Goal: Navigation & Orientation: Understand site structure

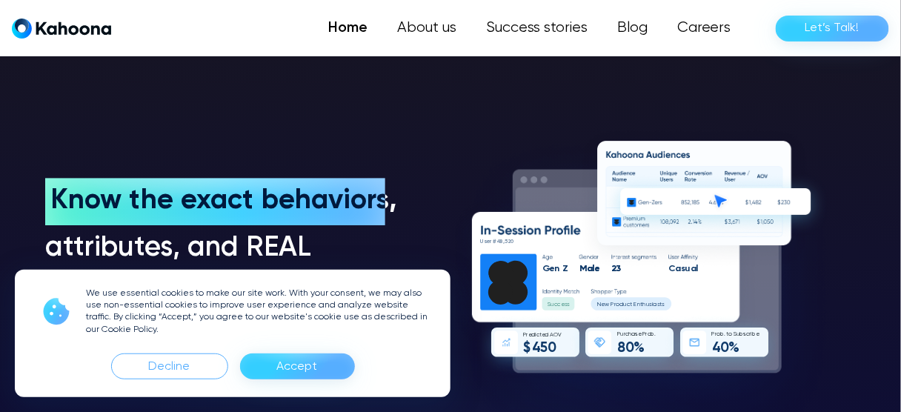
scroll to position [1002, 0]
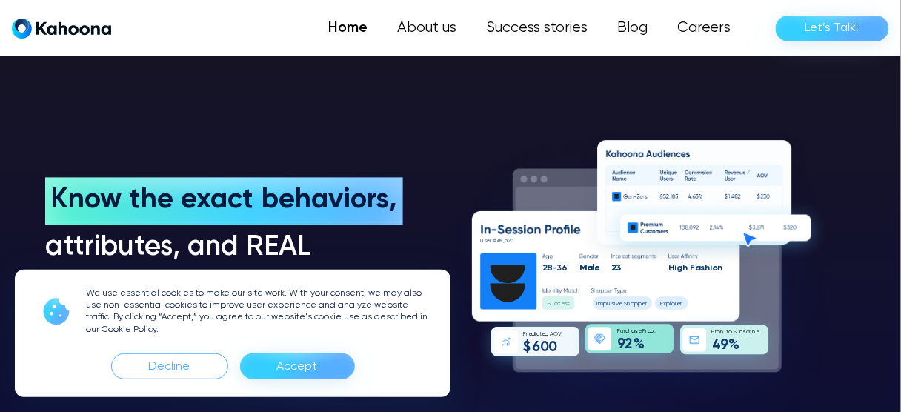
click at [760, 82] on section "Know the exact behaviors, Know the exact behaviors, attributes, and REAL busine…" at bounding box center [450, 278] width 901 height 572
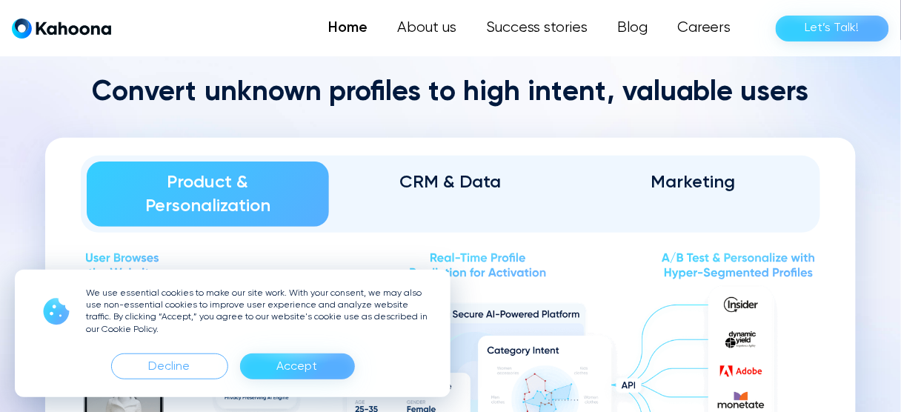
scroll to position [1524, 0]
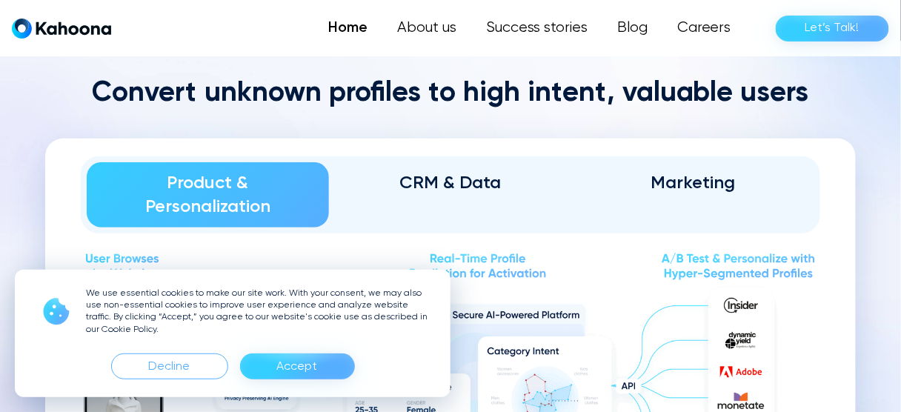
click at [343, 363] on div "Accept" at bounding box center [297, 367] width 115 height 26
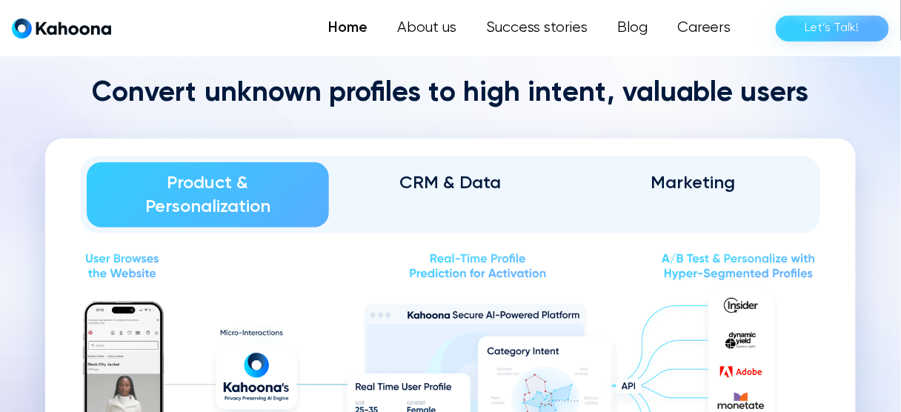
click at [431, 188] on div "CRM & Data" at bounding box center [450, 183] width 201 height 24
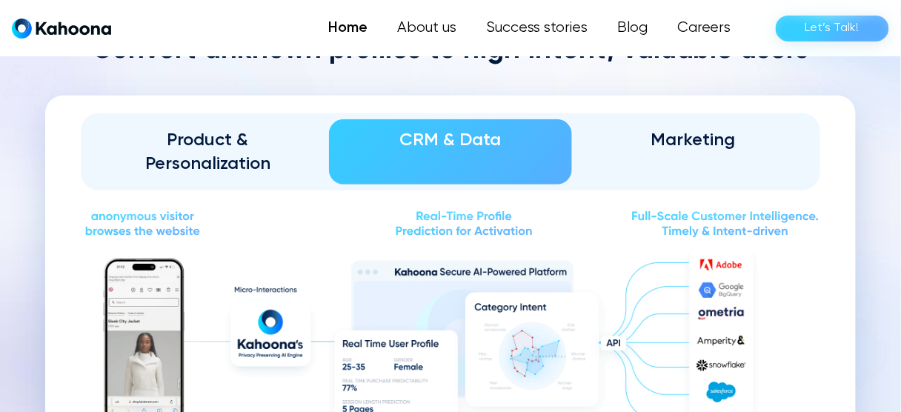
scroll to position [1568, 0]
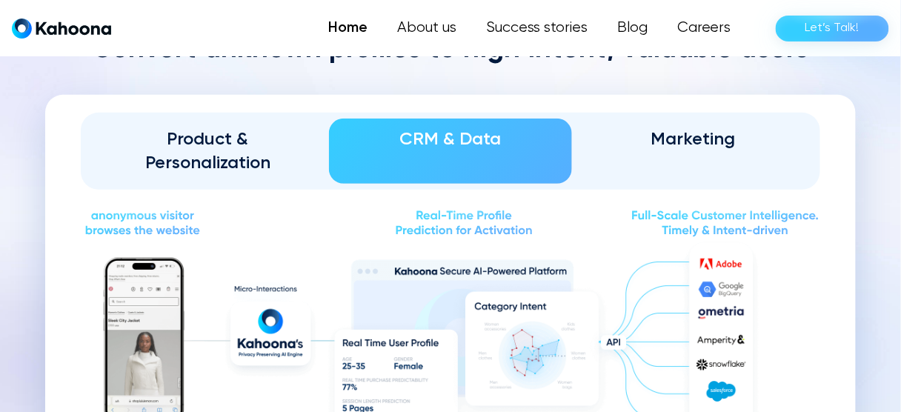
click at [643, 139] on div "Marketing" at bounding box center [693, 140] width 201 height 24
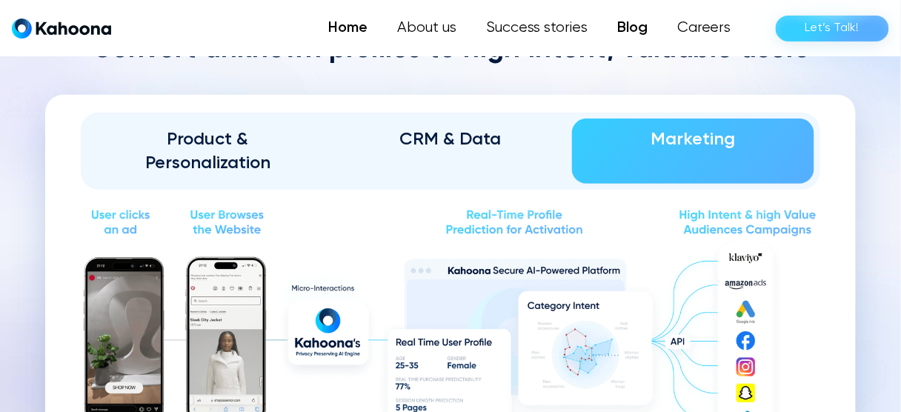
click at [638, 33] on link "Blog" at bounding box center [633, 28] width 60 height 30
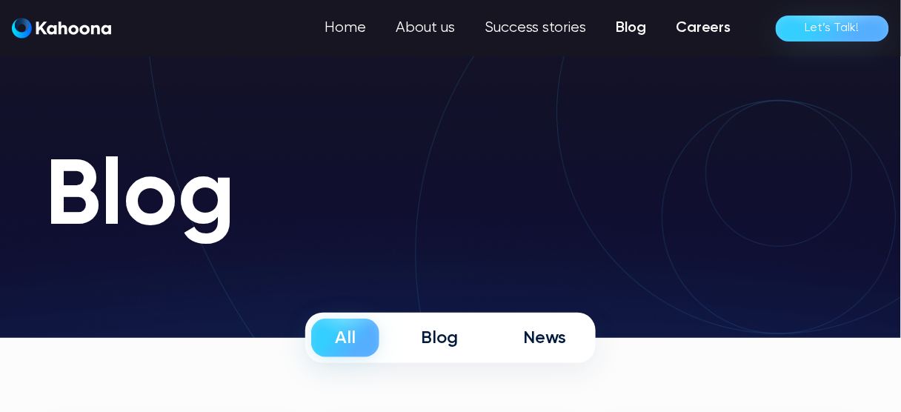
click at [727, 27] on link "Careers" at bounding box center [703, 28] width 85 height 30
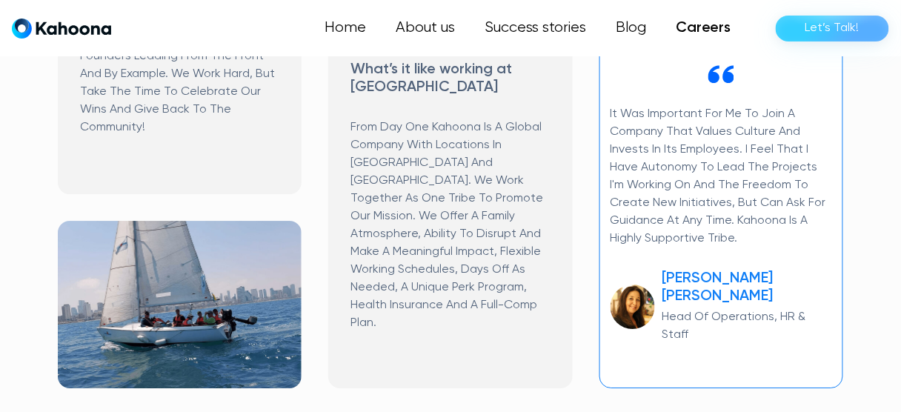
scroll to position [1046, 0]
